Goal: Task Accomplishment & Management: Use online tool/utility

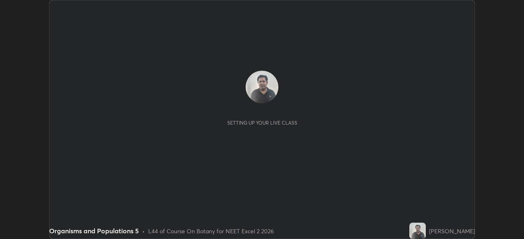
scroll to position [239, 523]
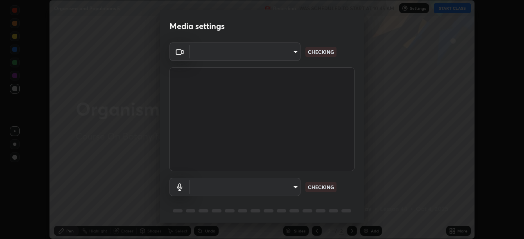
type input "72dbdc4cc3b3af6bca7f1e75d083a577e9752a5e240e0ef97287b3c987c4367e"
click at [275, 183] on body "Erase all Organisms and Populations 5 Recording WAS SCHEDULED TO START AT 10:45…" at bounding box center [262, 119] width 524 height 239
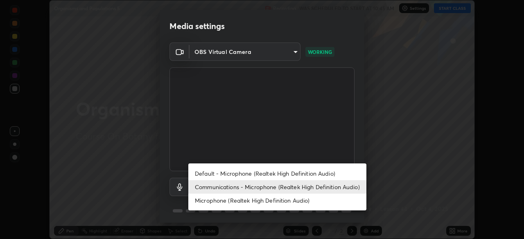
click at [279, 173] on li "Default - Microphone (Realtek High Definition Audio)" at bounding box center [277, 174] width 178 height 14
type input "default"
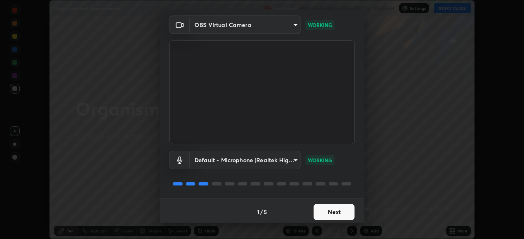
scroll to position [29, 0]
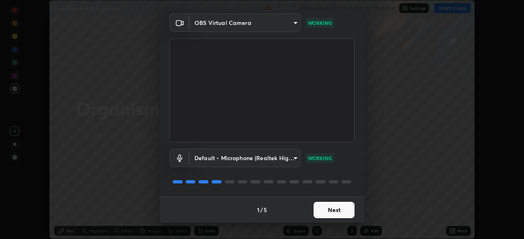
click at [313, 208] on button "Next" at bounding box center [333, 210] width 41 height 16
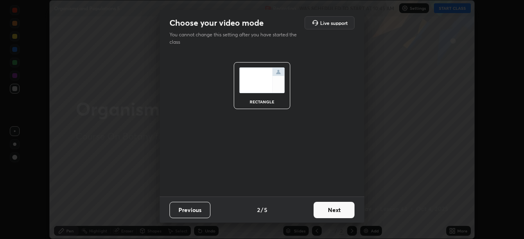
click at [317, 205] on button "Next" at bounding box center [333, 210] width 41 height 16
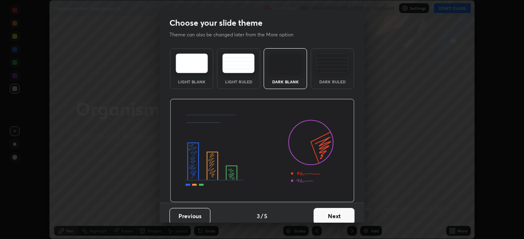
click at [318, 211] on button "Next" at bounding box center [333, 216] width 41 height 16
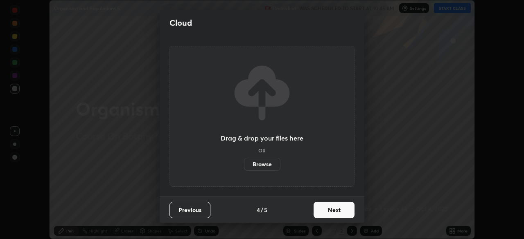
click at [319, 211] on button "Next" at bounding box center [333, 210] width 41 height 16
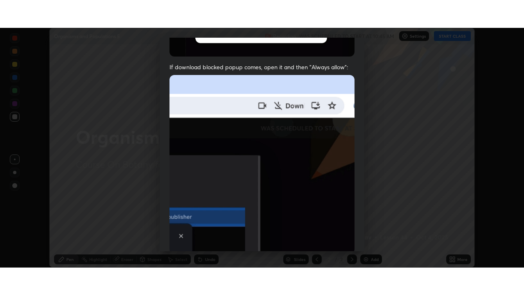
scroll to position [196, 0]
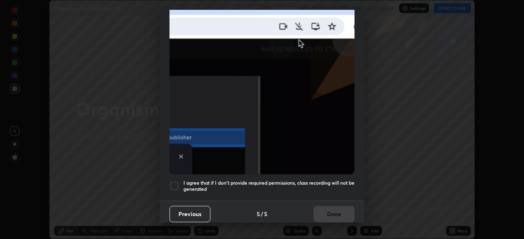
click at [292, 181] on h5 "I agree that if I don't provide required permissions, class recording will not …" at bounding box center [268, 186] width 171 height 13
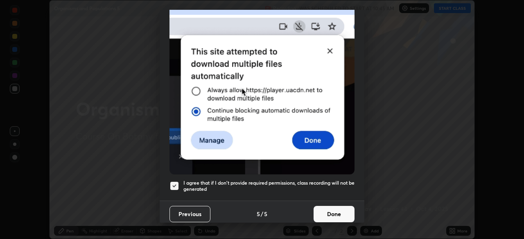
click at [313, 214] on button "Done" at bounding box center [333, 214] width 41 height 16
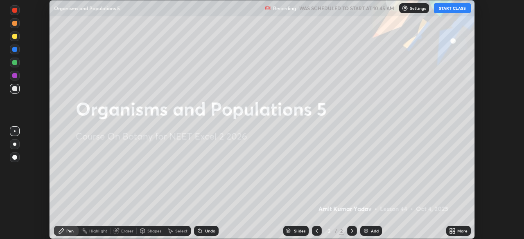
click at [455, 11] on button "START CLASS" at bounding box center [452, 8] width 37 height 10
click at [459, 230] on div "More" at bounding box center [462, 231] width 10 height 4
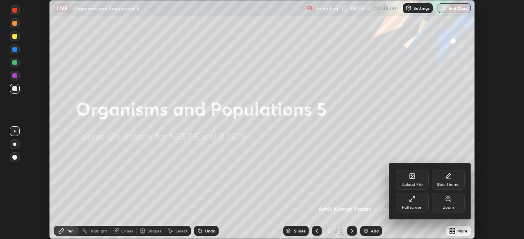
click at [423, 207] on div "Full screen" at bounding box center [412, 203] width 33 height 20
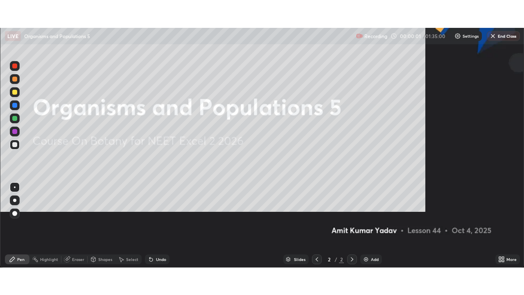
scroll to position [295, 524]
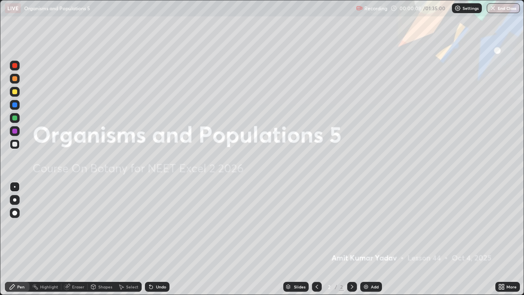
click at [371, 239] on div "Add" at bounding box center [375, 286] width 8 height 4
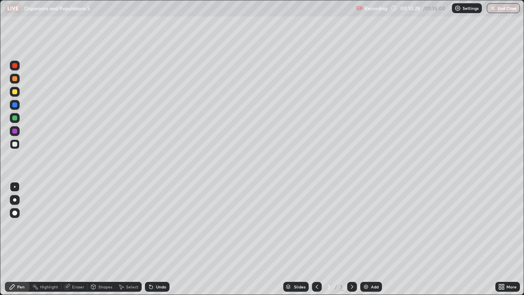
click at [156, 239] on div "Undo" at bounding box center [161, 286] width 10 height 4
click at [157, 239] on div "Undo" at bounding box center [161, 286] width 10 height 4
click at [156, 239] on div "Undo" at bounding box center [161, 286] width 10 height 4
click at [154, 239] on div "Undo" at bounding box center [157, 286] width 25 height 10
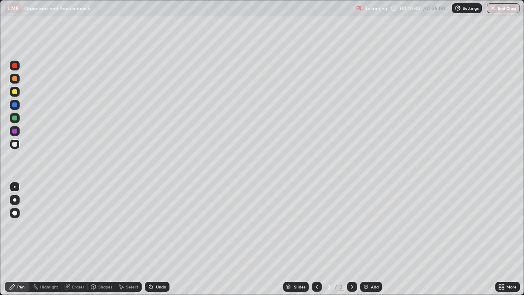
click at [153, 239] on div "Undo" at bounding box center [157, 286] width 25 height 10
click at [156, 239] on div "Undo" at bounding box center [157, 286] width 25 height 10
click at [160, 239] on div "Undo" at bounding box center [161, 286] width 10 height 4
click at [160, 239] on div "Undo" at bounding box center [157, 286] width 25 height 10
click at [160, 239] on div "Undo" at bounding box center [161, 286] width 10 height 4
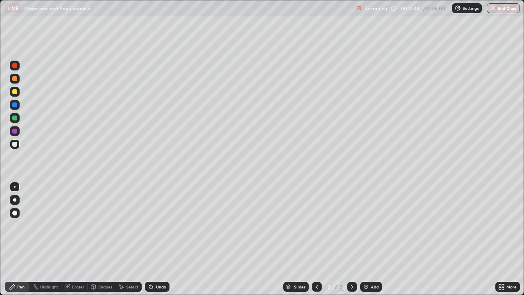
click at [159, 239] on div "Undo" at bounding box center [161, 286] width 10 height 4
click at [167, 239] on div "Undo" at bounding box center [157, 286] width 25 height 10
click at [163, 239] on div "Undo" at bounding box center [161, 286] width 10 height 4
click at [162, 239] on div "Undo" at bounding box center [161, 286] width 10 height 4
click at [164, 239] on div "Undo" at bounding box center [157, 286] width 25 height 10
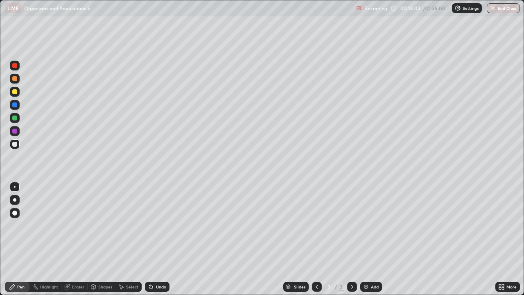
click at [167, 239] on div "Undo" at bounding box center [157, 286] width 25 height 10
click at [166, 239] on div "Undo" at bounding box center [157, 286] width 25 height 10
click at [165, 239] on div "Undo" at bounding box center [161, 286] width 10 height 4
click at [165, 239] on div "Undo" at bounding box center [157, 286] width 25 height 10
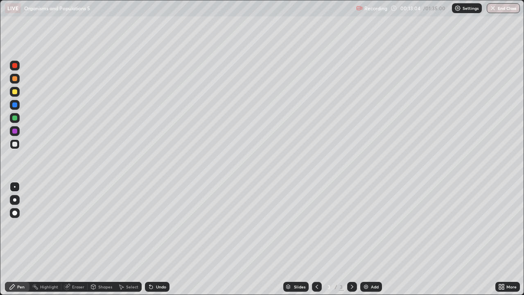
click at [164, 239] on div "Undo" at bounding box center [161, 286] width 10 height 4
click at [374, 239] on div "Add" at bounding box center [375, 286] width 8 height 4
click at [157, 239] on div "Undo" at bounding box center [157, 286] width 25 height 10
click at [158, 239] on div "Undo" at bounding box center [161, 286] width 10 height 4
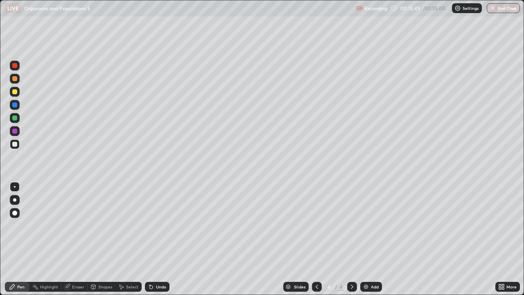
click at [162, 239] on div "Undo" at bounding box center [161, 286] width 10 height 4
click at [161, 239] on div "Undo" at bounding box center [161, 286] width 10 height 4
click at [159, 239] on div "Undo" at bounding box center [161, 286] width 10 height 4
click at [158, 239] on div "Undo" at bounding box center [161, 286] width 10 height 4
click at [79, 239] on div "Eraser" at bounding box center [78, 286] width 12 height 4
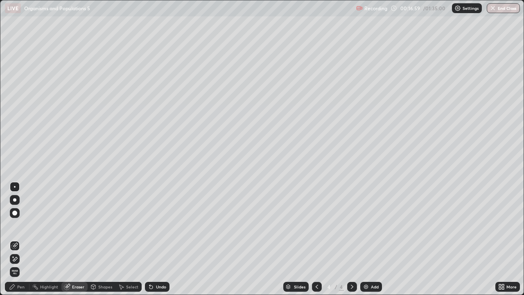
click at [21, 239] on div "Pen" at bounding box center [17, 286] width 25 height 10
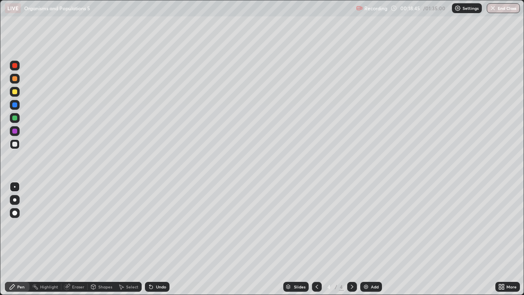
click at [164, 239] on div "Undo" at bounding box center [161, 286] width 10 height 4
click at [156, 239] on div "Undo" at bounding box center [157, 286] width 25 height 10
click at [371, 239] on div "Add" at bounding box center [375, 286] width 8 height 4
click at [160, 239] on div "Undo" at bounding box center [161, 286] width 10 height 4
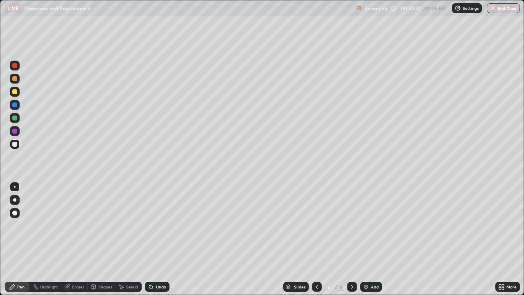
click at [159, 239] on div "Undo" at bounding box center [161, 286] width 10 height 4
click at [159, 239] on div "Undo" at bounding box center [156, 286] width 28 height 16
click at [161, 239] on div "Undo" at bounding box center [161, 286] width 10 height 4
click at [166, 239] on div "Undo" at bounding box center [157, 286] width 25 height 10
click at [163, 239] on div "Undo" at bounding box center [161, 286] width 10 height 4
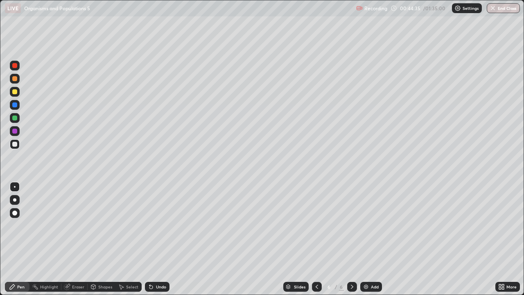
click at [161, 239] on div "Undo" at bounding box center [161, 286] width 10 height 4
click at [371, 239] on div "Add" at bounding box center [375, 286] width 8 height 4
click at [78, 239] on div "Eraser" at bounding box center [78, 286] width 12 height 4
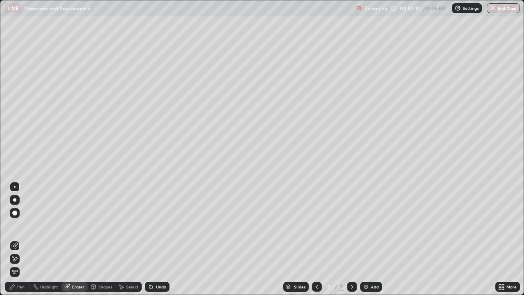
click at [17, 239] on div "Pen" at bounding box center [20, 286] width 7 height 4
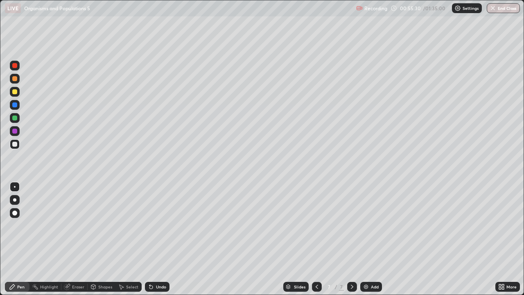
click at [157, 239] on div "Undo" at bounding box center [157, 286] width 25 height 10
click at [161, 239] on div "Undo" at bounding box center [161, 286] width 10 height 4
click at [160, 239] on div "Undo" at bounding box center [161, 286] width 10 height 4
click at [164, 239] on div "Undo" at bounding box center [157, 286] width 25 height 10
click at [163, 239] on div "Undo" at bounding box center [161, 286] width 10 height 4
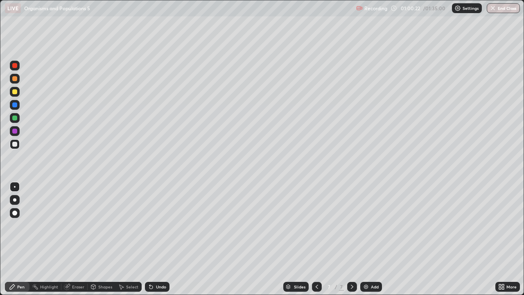
click at [368, 239] on img at bounding box center [365, 286] width 7 height 7
click at [162, 239] on div "Undo" at bounding box center [161, 286] width 10 height 4
click at [82, 239] on div "Eraser" at bounding box center [78, 286] width 12 height 4
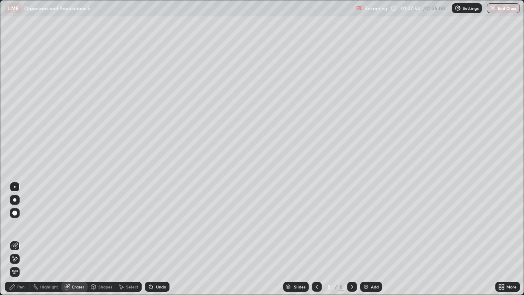
click at [23, 239] on div "Pen" at bounding box center [17, 286] width 25 height 10
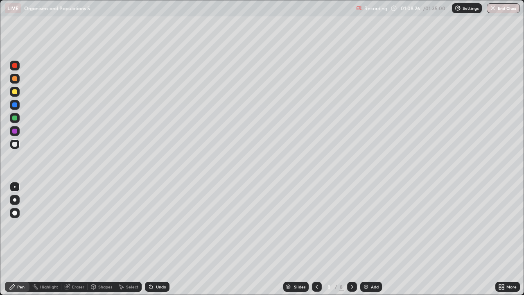
click at [77, 239] on div "Eraser" at bounding box center [74, 286] width 26 height 10
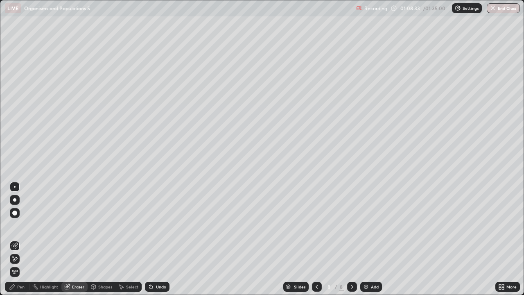
click at [25, 239] on div "Pen" at bounding box center [17, 286] width 25 height 10
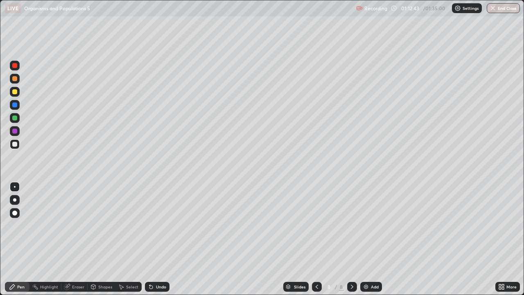
click at [371, 239] on div "Add" at bounding box center [375, 286] width 8 height 4
click at [372, 239] on div "Add" at bounding box center [375, 286] width 8 height 4
click at [162, 239] on div "Undo" at bounding box center [161, 286] width 10 height 4
click at [156, 239] on div "Undo" at bounding box center [161, 286] width 10 height 4
click at [160, 239] on div "Undo" at bounding box center [161, 286] width 10 height 4
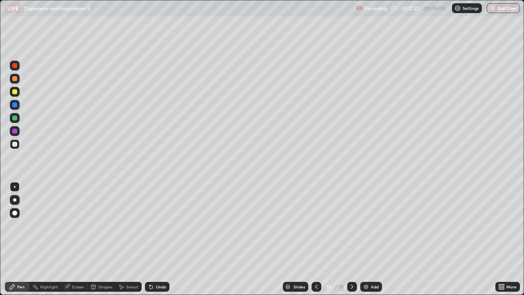
click at [164, 239] on div "Undo" at bounding box center [161, 286] width 10 height 4
click at [160, 239] on div "Undo" at bounding box center [161, 286] width 10 height 4
click at [161, 239] on div "Undo" at bounding box center [161, 286] width 10 height 4
click at [163, 239] on div "Undo" at bounding box center [161, 286] width 10 height 4
click at [159, 239] on div "Undo" at bounding box center [161, 286] width 10 height 4
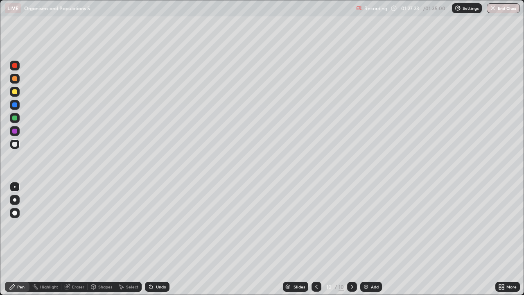
click at [156, 239] on div "Undo" at bounding box center [157, 286] width 25 height 10
click at [158, 239] on div "Undo" at bounding box center [161, 286] width 10 height 4
click at [162, 239] on div "Undo" at bounding box center [161, 286] width 10 height 4
click at [161, 239] on div "Undo" at bounding box center [161, 286] width 10 height 4
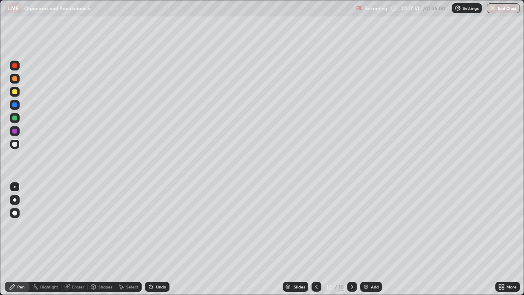
click at [162, 239] on div "Undo" at bounding box center [161, 286] width 10 height 4
click at [163, 239] on div "Undo" at bounding box center [161, 286] width 10 height 4
click at [76, 239] on div "Eraser" at bounding box center [78, 286] width 12 height 4
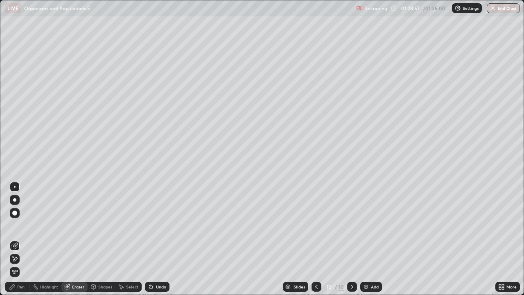
click at [23, 239] on div "Pen" at bounding box center [17, 286] width 25 height 10
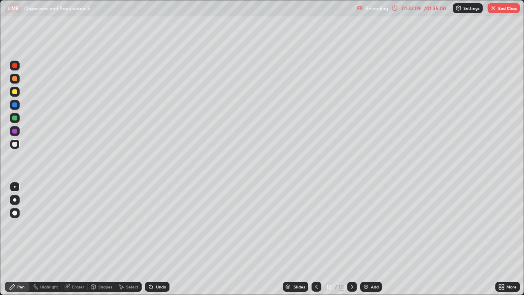
click at [158, 239] on div "Undo" at bounding box center [161, 286] width 10 height 4
click at [164, 239] on div "Undo" at bounding box center [161, 286] width 10 height 4
click at [495, 7] on img "button" at bounding box center [493, 8] width 7 height 7
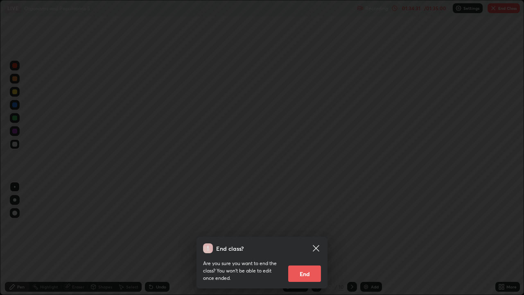
click at [313, 239] on button "End" at bounding box center [304, 273] width 33 height 16
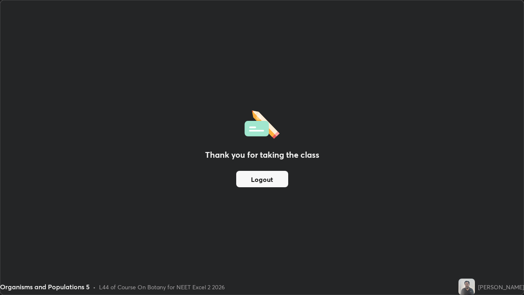
click at [284, 176] on button "Logout" at bounding box center [262, 179] width 52 height 16
